Goal: Entertainment & Leisure: Consume media (video, audio)

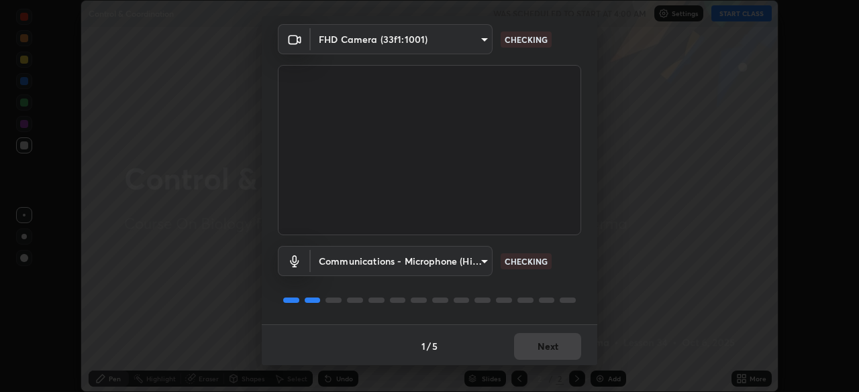
scroll to position [48, 0]
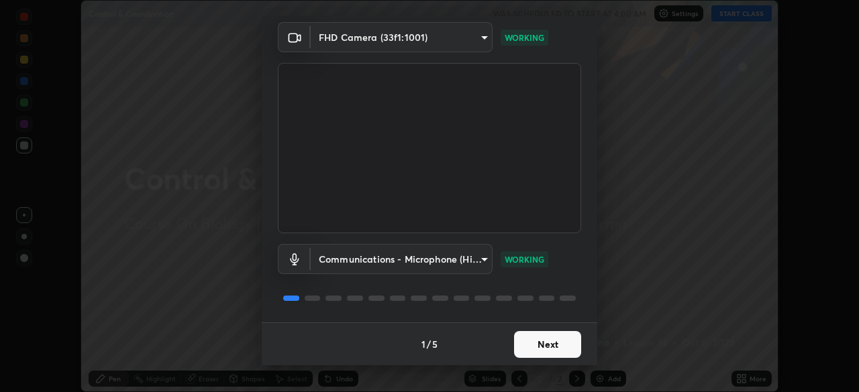
click at [555, 338] on button "Next" at bounding box center [547, 344] width 67 height 27
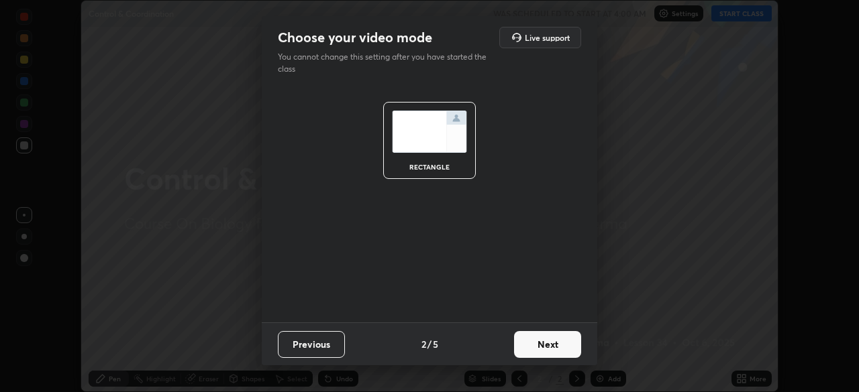
click at [553, 345] on button "Next" at bounding box center [547, 344] width 67 height 27
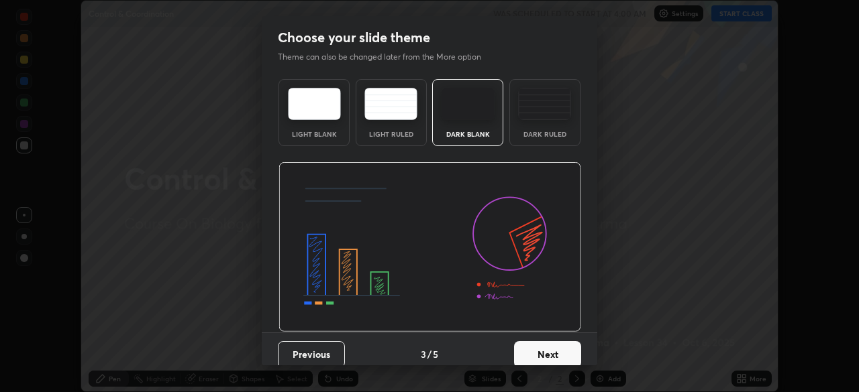
click at [552, 346] on button "Next" at bounding box center [547, 354] width 67 height 27
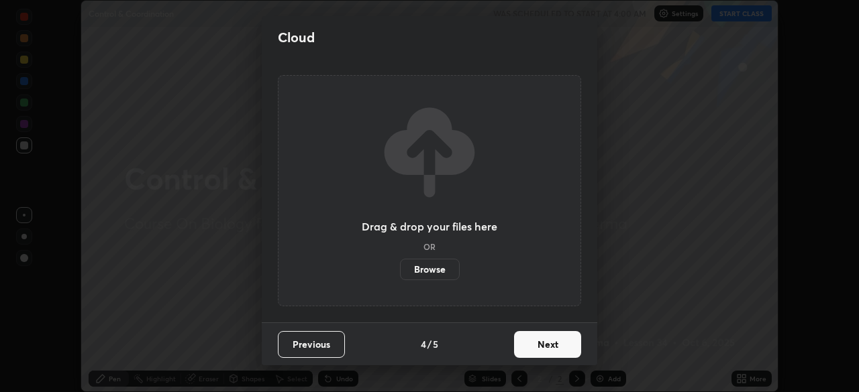
click at [551, 350] on button "Next" at bounding box center [547, 344] width 67 height 27
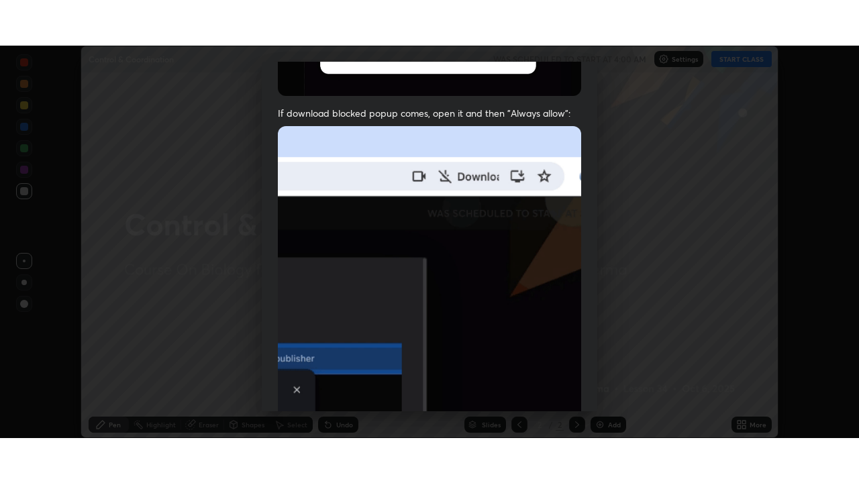
scroll to position [321, 0]
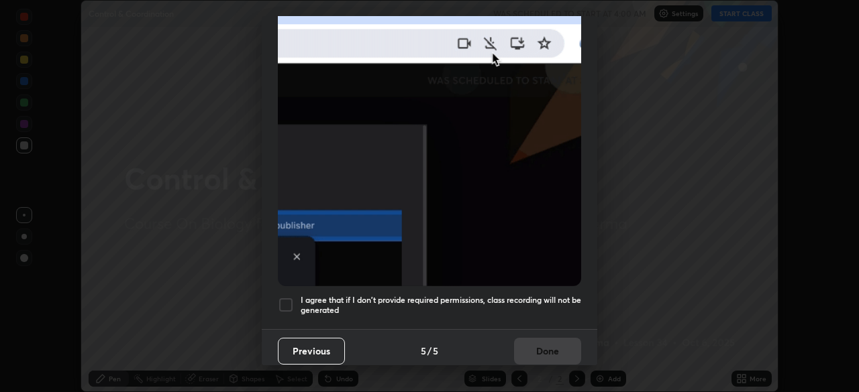
click at [284, 297] on div at bounding box center [286, 305] width 16 height 16
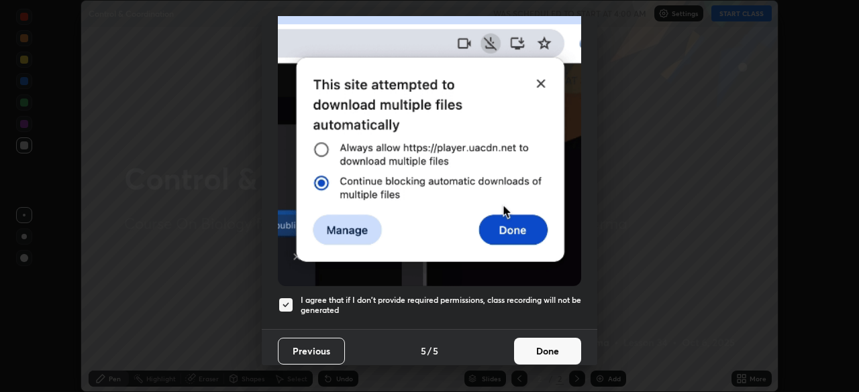
click at [540, 339] on button "Done" at bounding box center [547, 351] width 67 height 27
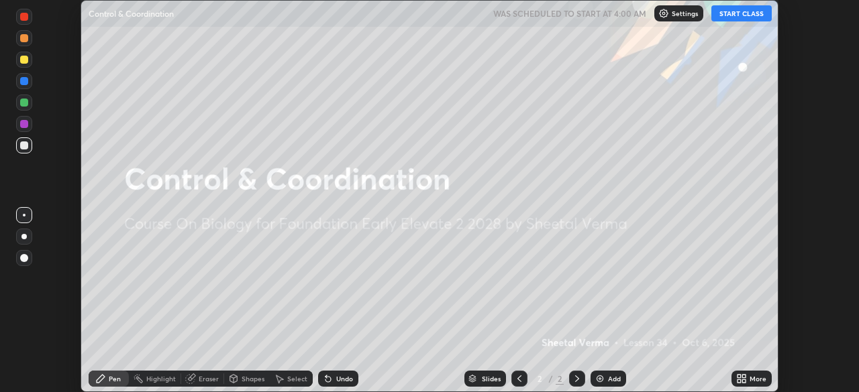
click at [736, 17] on button "START CLASS" at bounding box center [741, 13] width 60 height 16
click at [745, 380] on icon at bounding box center [743, 381] width 3 height 3
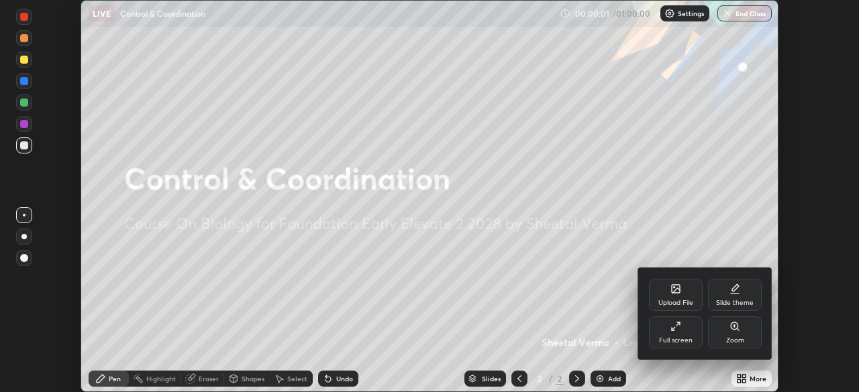
click at [672, 331] on icon at bounding box center [675, 326] width 11 height 11
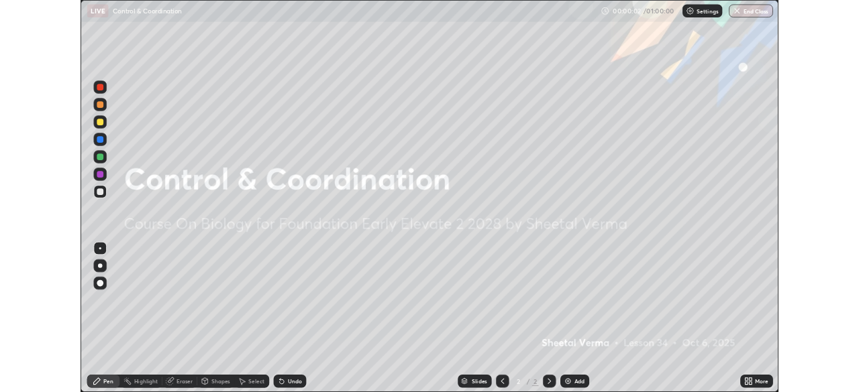
scroll to position [483, 859]
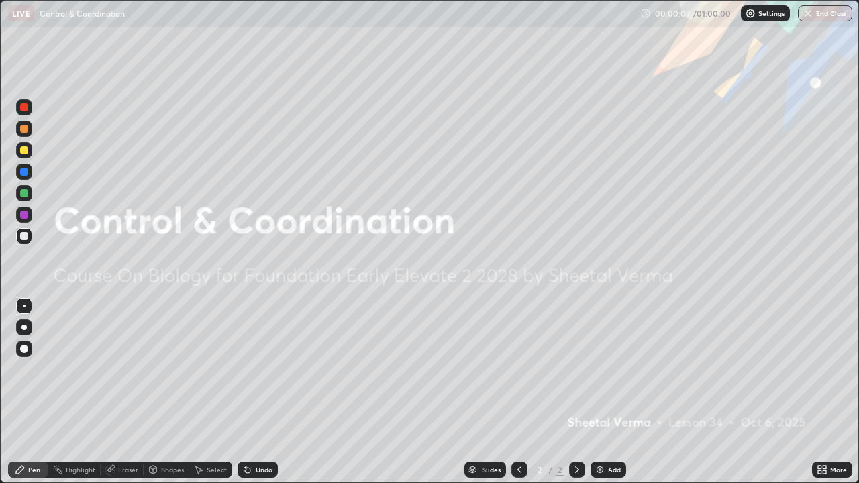
click at [606, 392] on div "Add" at bounding box center [608, 470] width 36 height 16
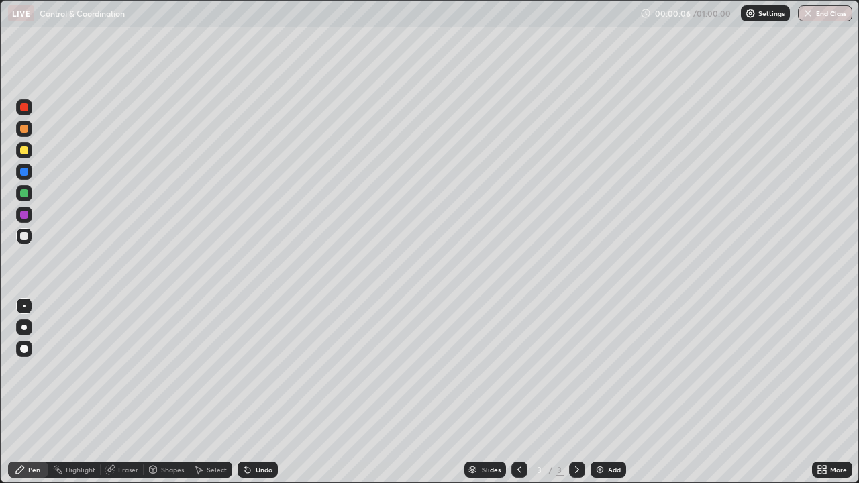
click at [519, 392] on icon at bounding box center [519, 469] width 11 height 11
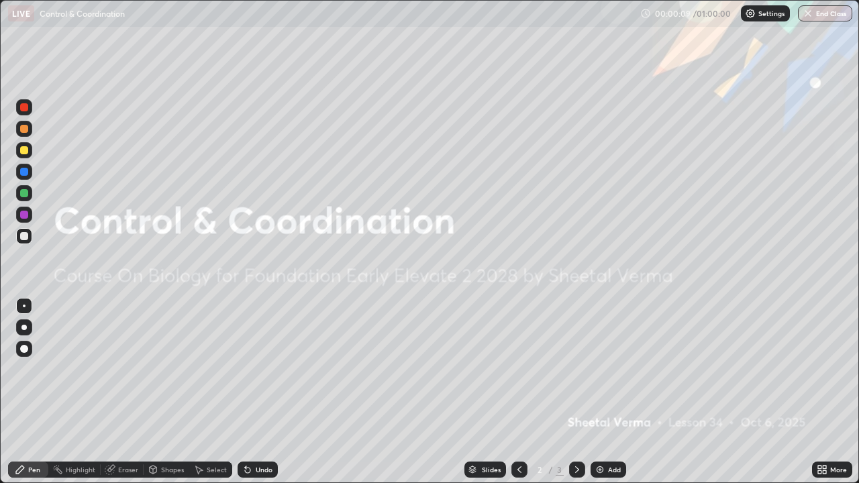
click at [605, 392] on div "Add" at bounding box center [608, 470] width 36 height 16
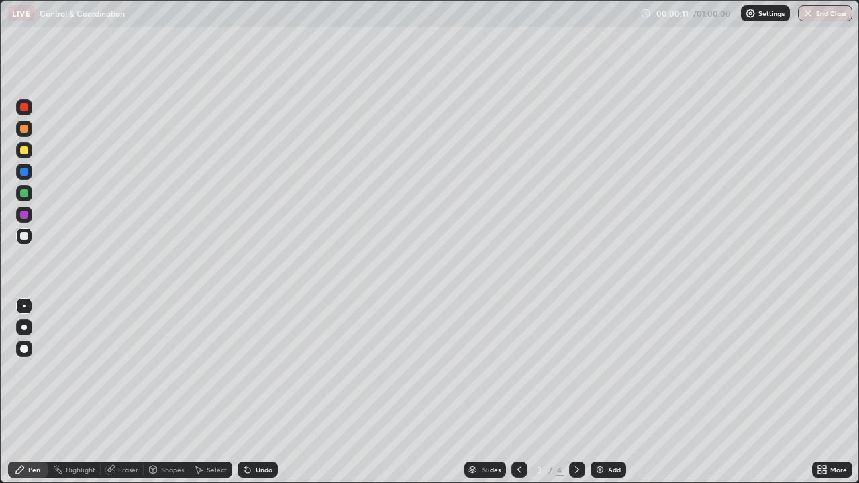
click at [26, 153] on div at bounding box center [24, 150] width 8 height 8
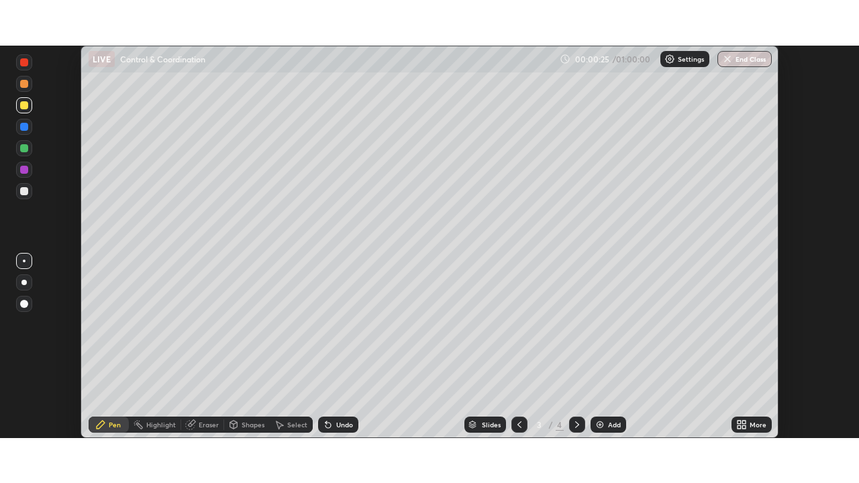
scroll to position [66691, 66225]
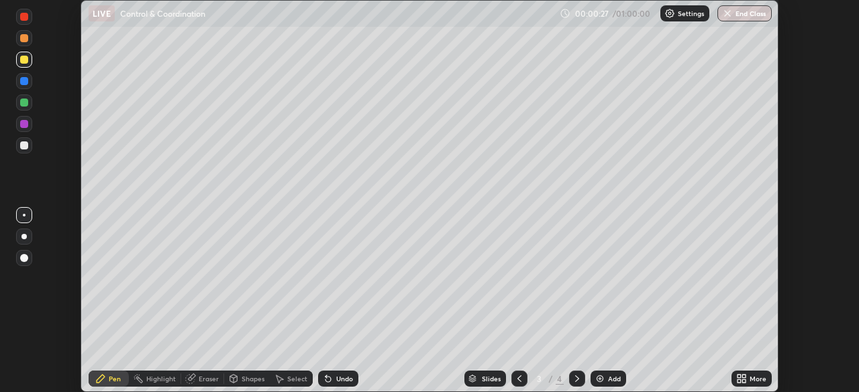
click at [739, 375] on icon at bounding box center [738, 376] width 3 height 3
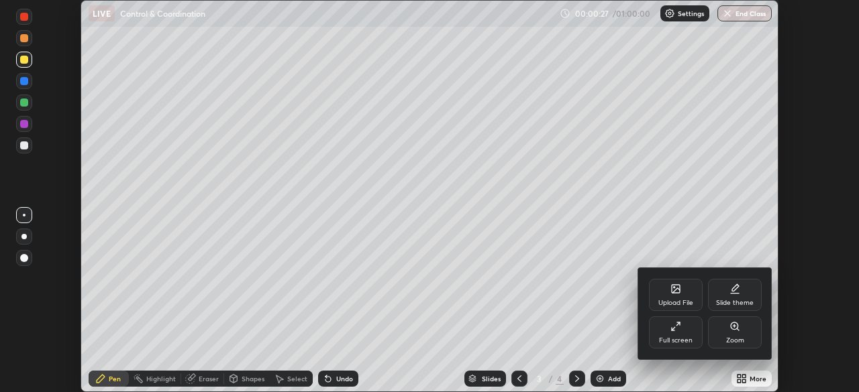
click at [682, 331] on div "Full screen" at bounding box center [676, 333] width 54 height 32
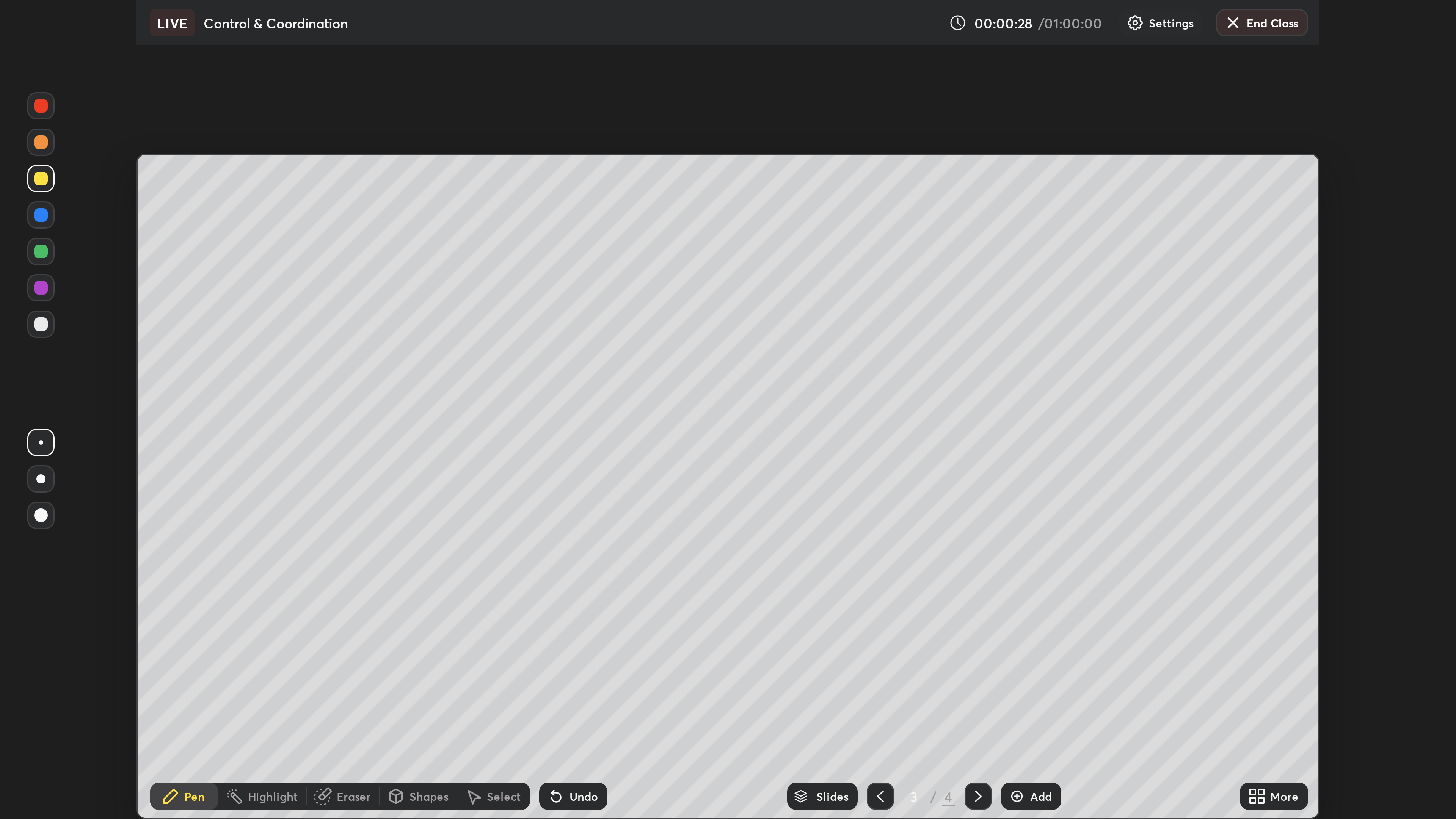
scroll to position [273, 486]
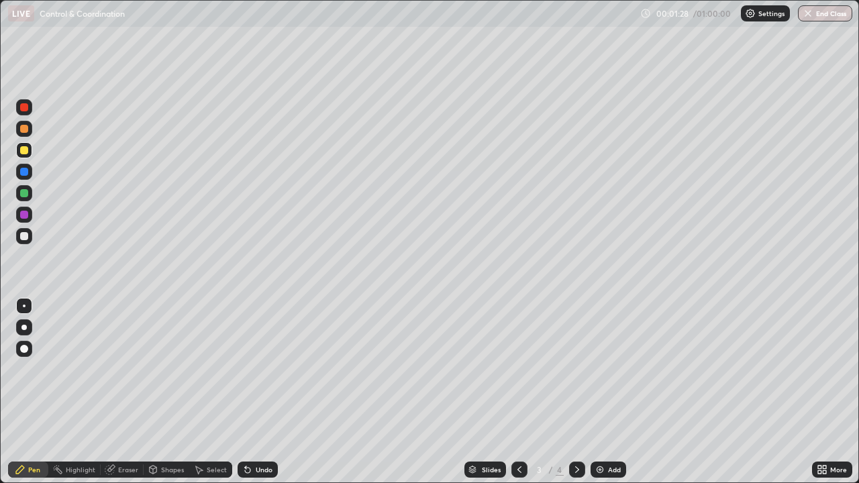
click at [22, 130] on div at bounding box center [24, 129] width 8 height 8
